Goal: Obtain resource: Obtain resource

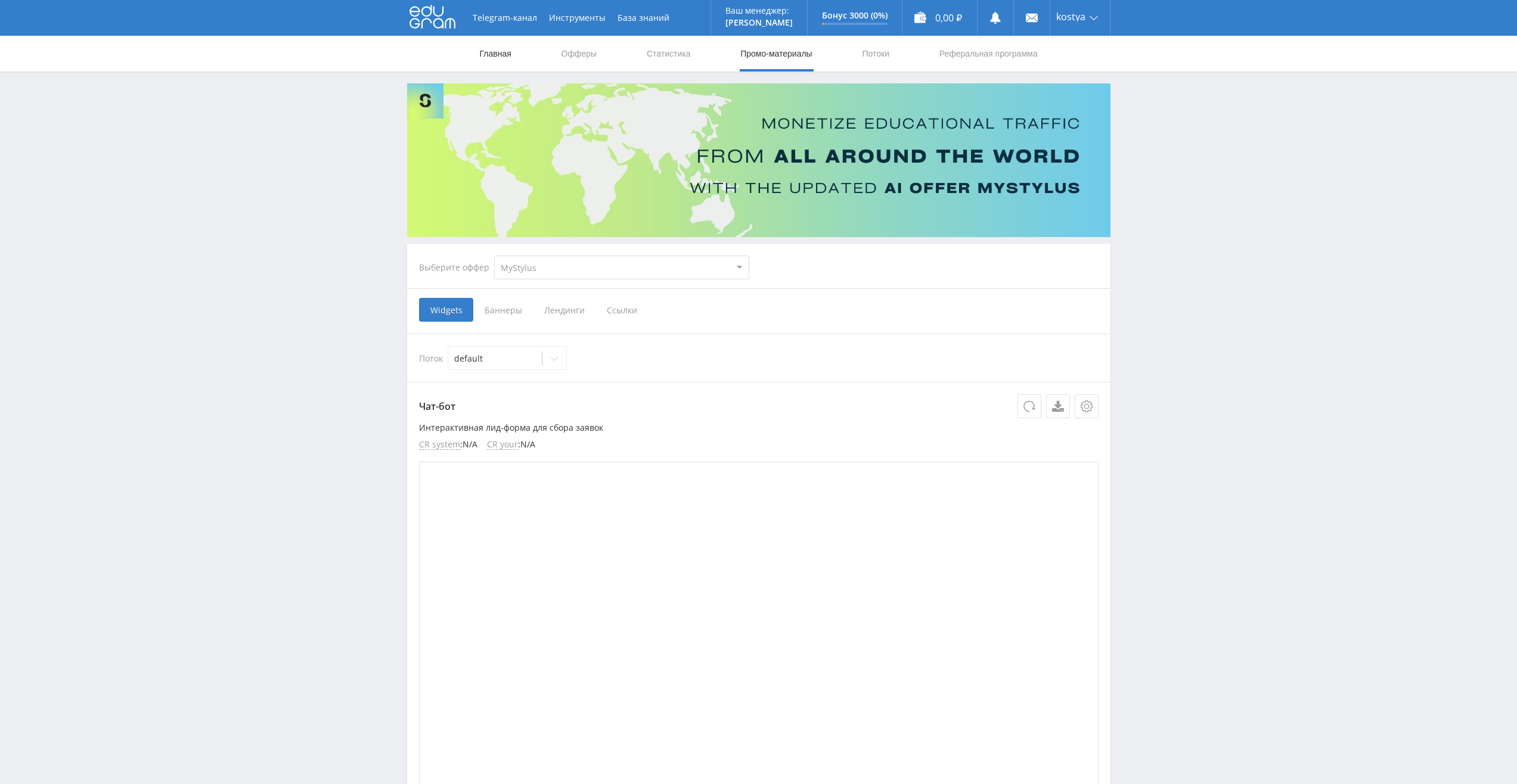
click at [498, 60] on link "Главная" at bounding box center [496, 54] width 34 height 36
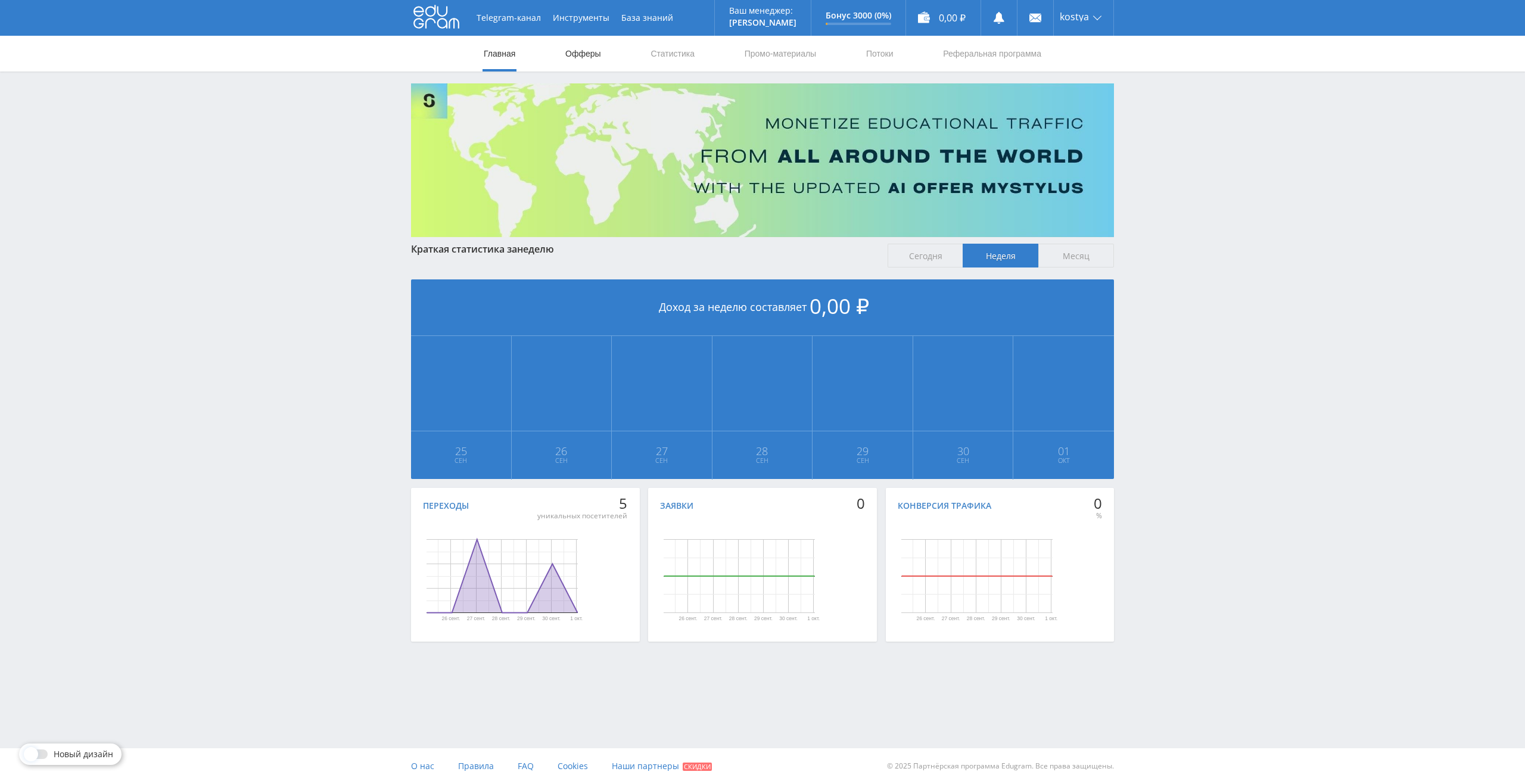
click at [576, 54] on link "Офферы" at bounding box center [583, 54] width 38 height 36
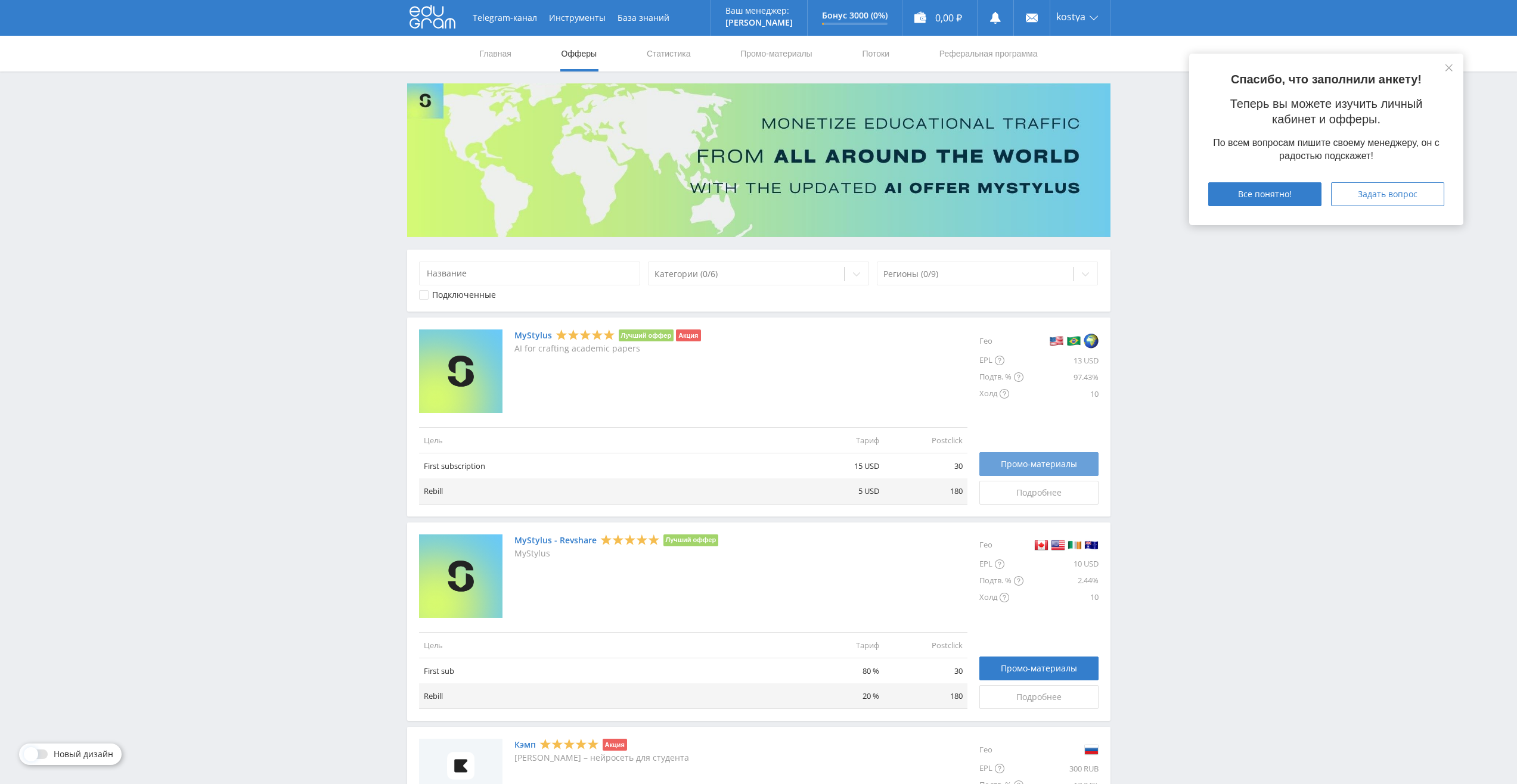
click at [1034, 462] on span "Промо-материалы" at bounding box center [1039, 464] width 76 height 10
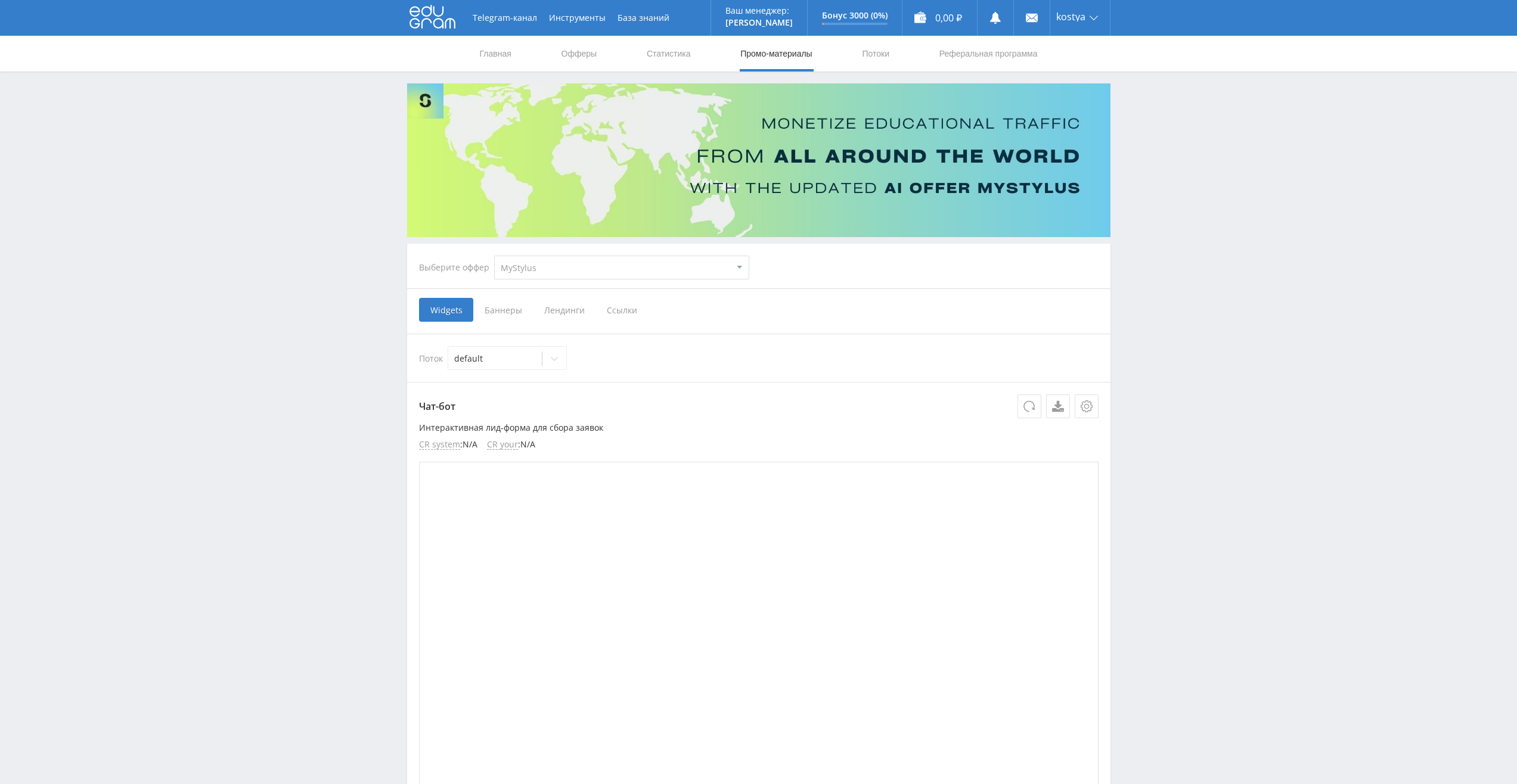
click at [618, 310] on span "Ссылки" at bounding box center [622, 310] width 53 height 24
click at [0, 0] on input "Ссылки" at bounding box center [0, 0] width 0 height 0
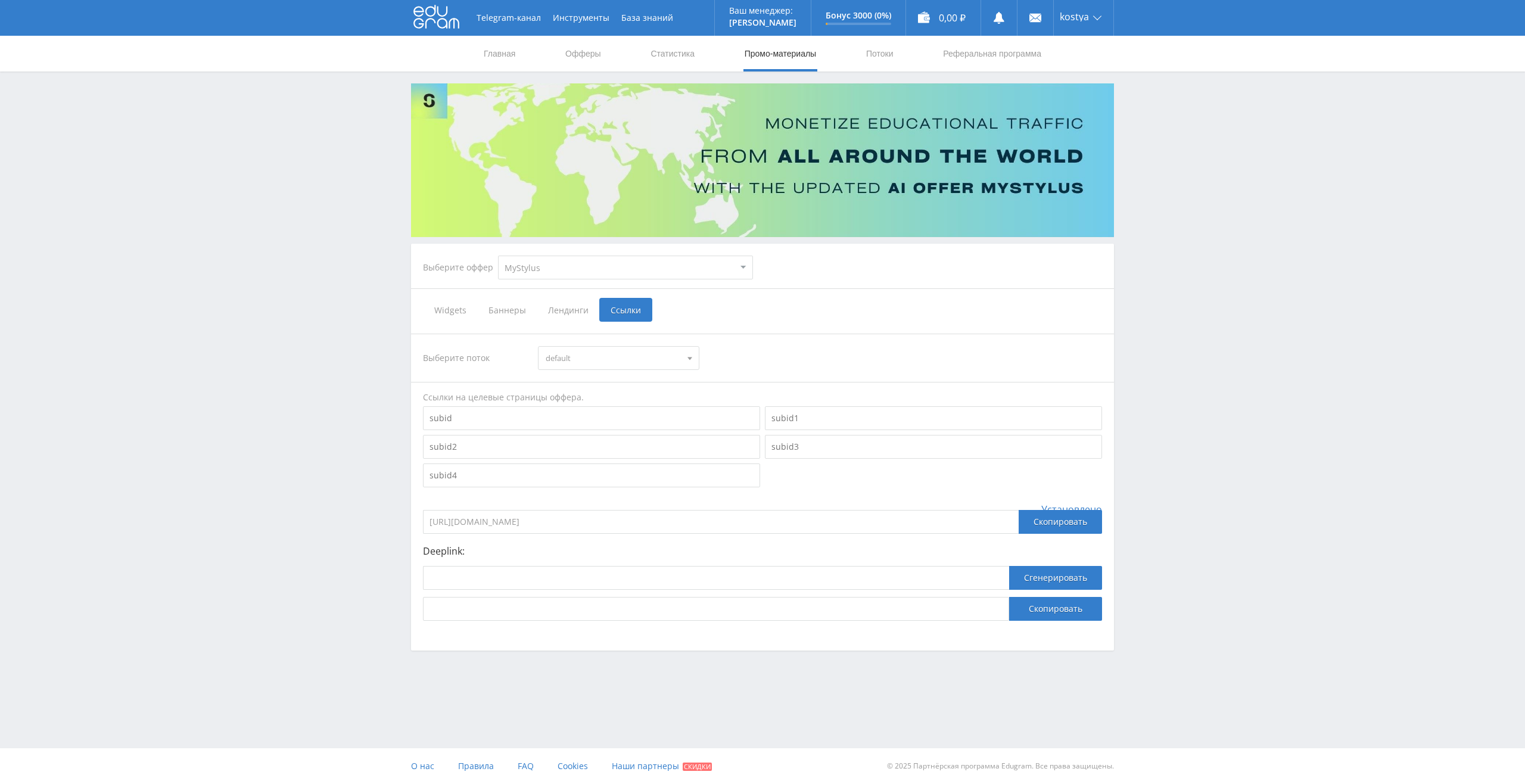
click at [686, 363] on div at bounding box center [690, 358] width 18 height 23
